Goal: Information Seeking & Learning: Learn about a topic

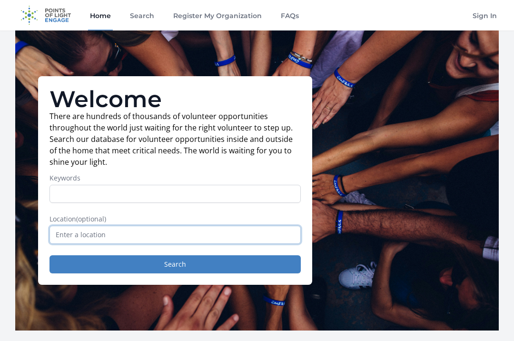
click at [64, 237] on input "text" at bounding box center [175, 235] width 251 height 18
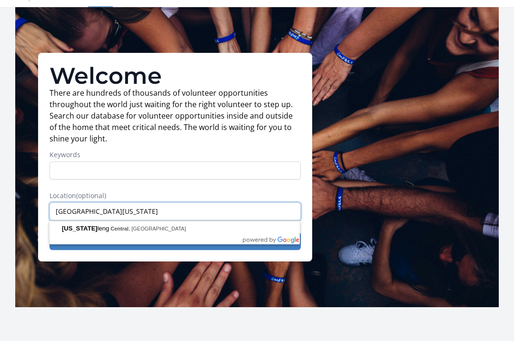
scroll to position [20, 0]
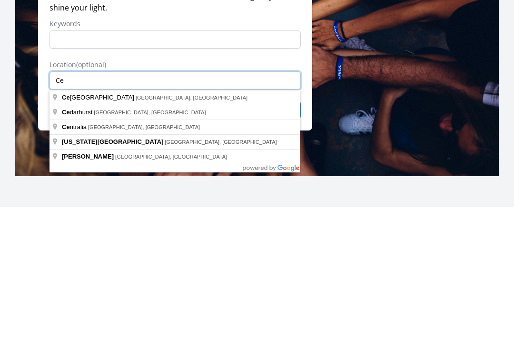
type input "C"
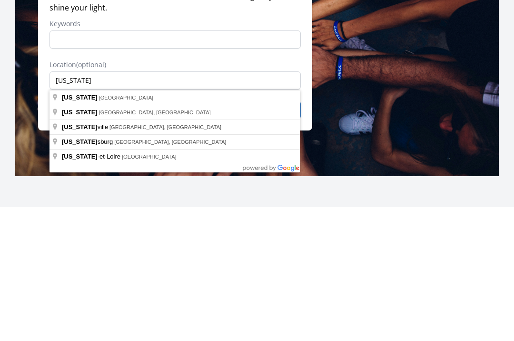
type input "[US_STATE], [GEOGRAPHIC_DATA]"
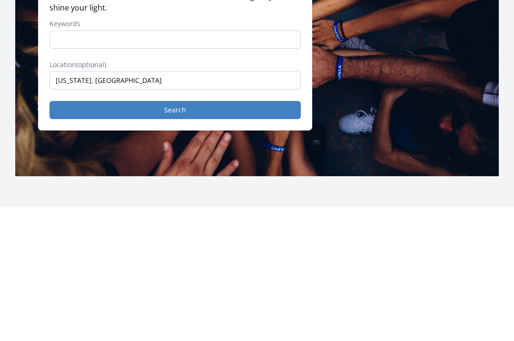
scroll to position [154, 0]
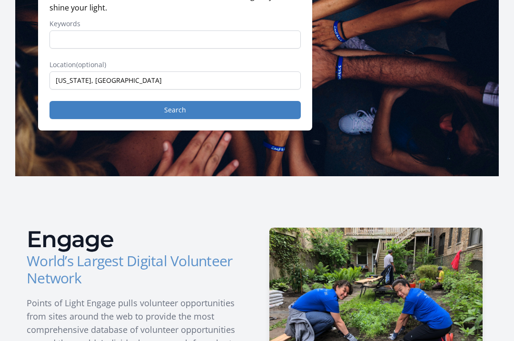
click at [193, 111] on button "Search" at bounding box center [175, 110] width 251 height 18
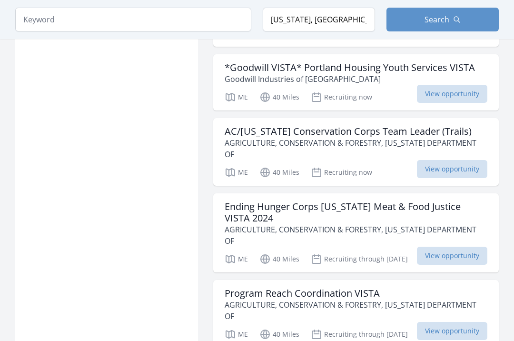
scroll to position [1201, 0]
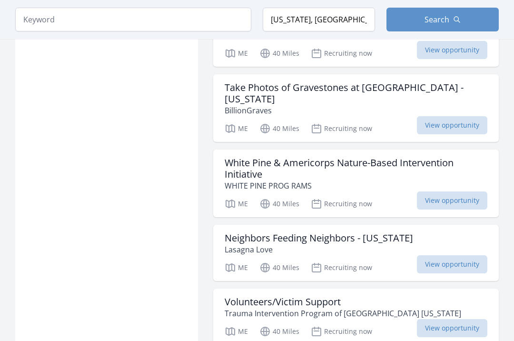
scroll to position [1620, 0]
click at [465, 256] on span "View opportunity" at bounding box center [452, 265] width 70 height 18
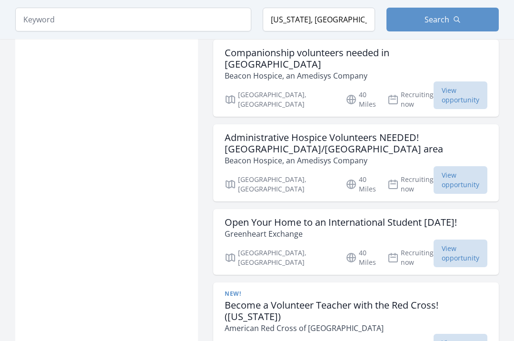
scroll to position [2358, 0]
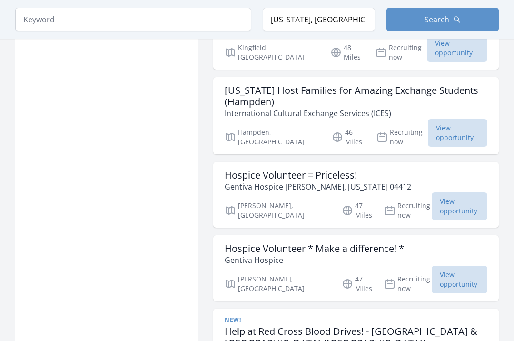
scroll to position [4803, 0]
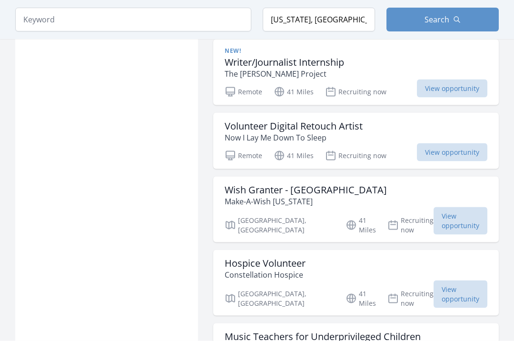
scroll to position [3090, 0]
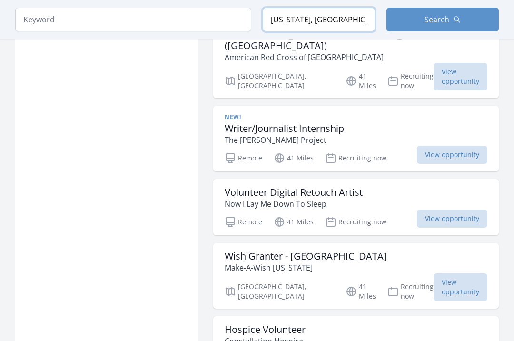
click at [339, 18] on input "Maine, USA" at bounding box center [319, 20] width 112 height 24
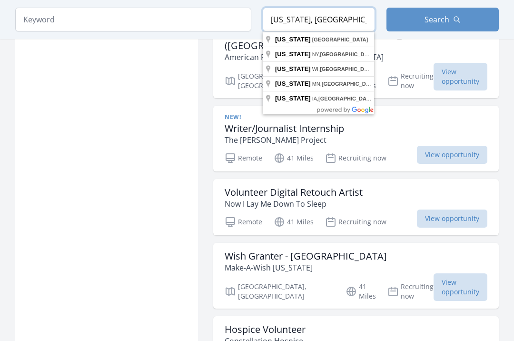
click at [268, 22] on input "Maine, USA" at bounding box center [319, 20] width 112 height 24
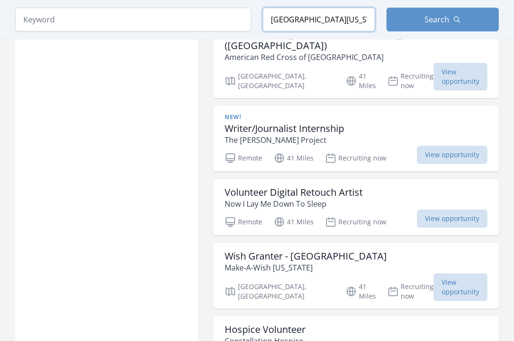
type input "Southern Maine, USA"
click at [449, 22] on span "Search" at bounding box center [437, 19] width 25 height 11
click at [453, 20] on icon "button" at bounding box center [457, 20] width 8 height 8
